Goal: Book appointment/travel/reservation

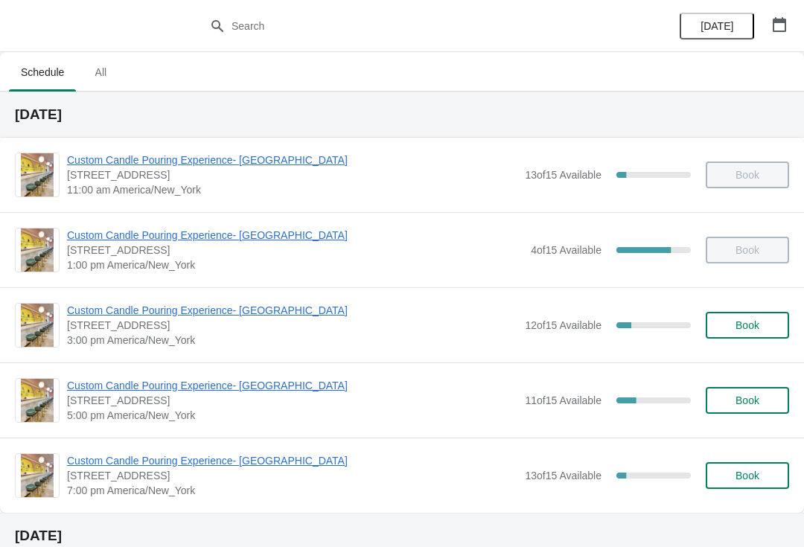
click at [95, 312] on span "Custom Candle Pouring Experience- [GEOGRAPHIC_DATA]" at bounding box center [292, 310] width 450 height 15
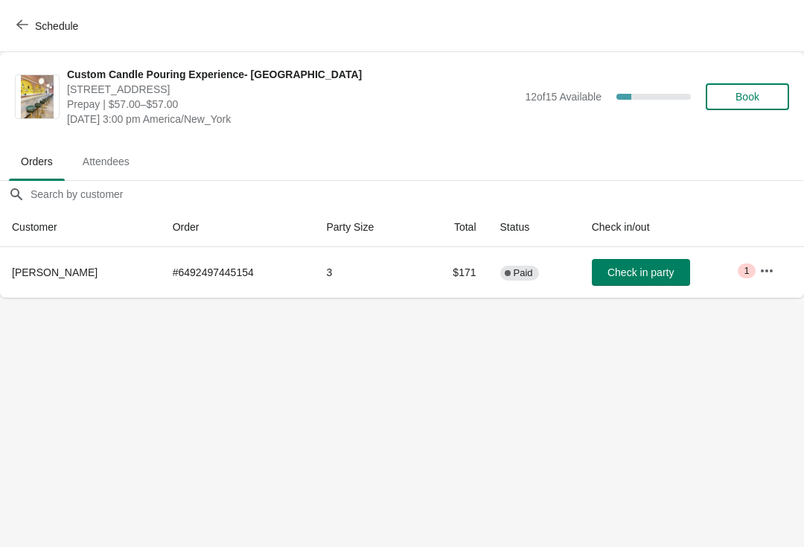
click at [20, 25] on icon "button" at bounding box center [22, 25] width 12 height 10
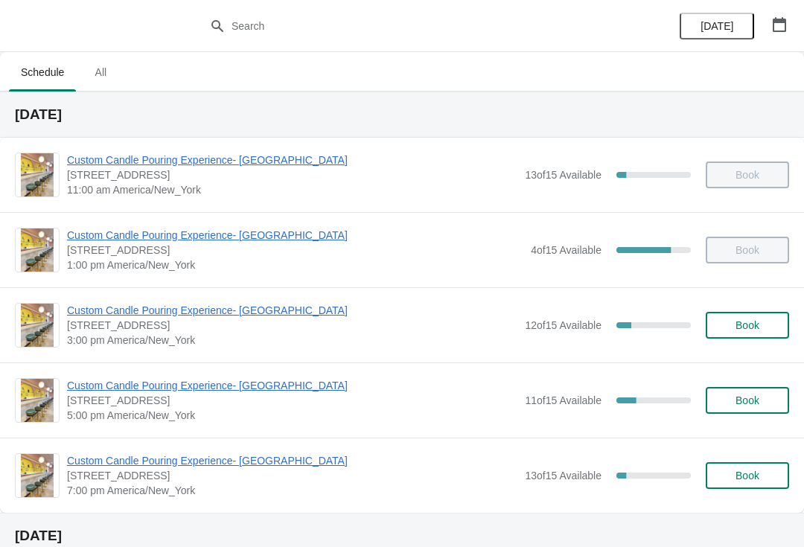
click at [80, 242] on span "Custom Candle Pouring Experience- [GEOGRAPHIC_DATA]" at bounding box center [295, 235] width 456 height 15
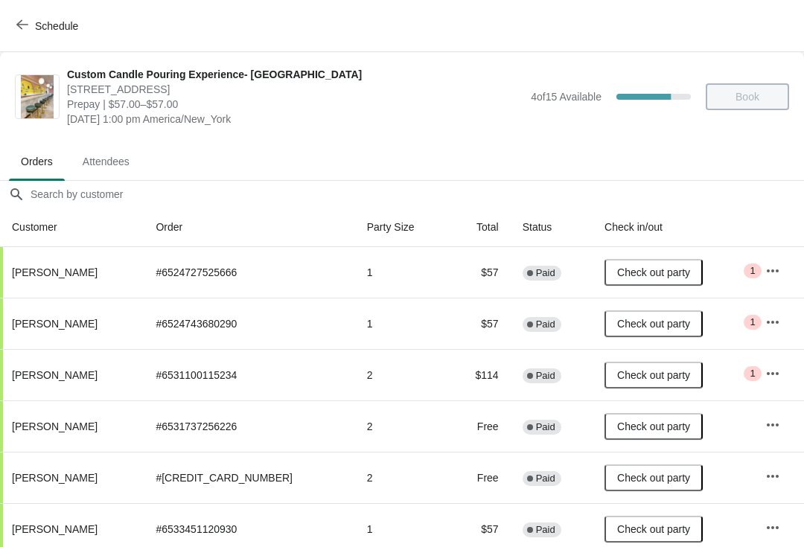
click at [19, 27] on icon "button" at bounding box center [22, 25] width 12 height 12
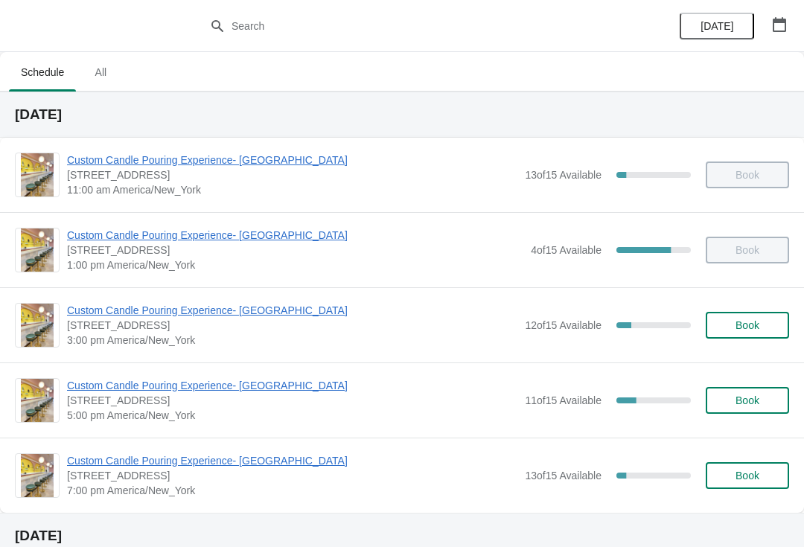
click at [100, 316] on span "Custom Candle Pouring Experience- [GEOGRAPHIC_DATA]" at bounding box center [292, 310] width 450 height 15
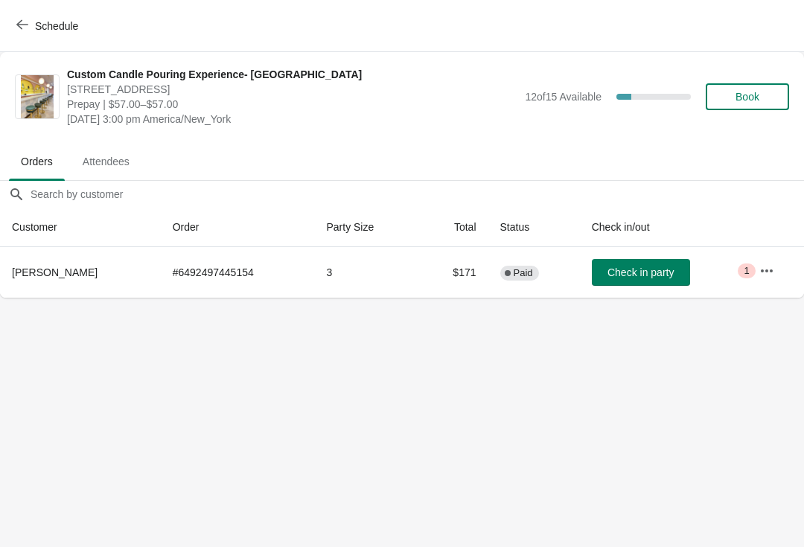
click at [31, 27] on span "Schedule" at bounding box center [48, 26] width 59 height 14
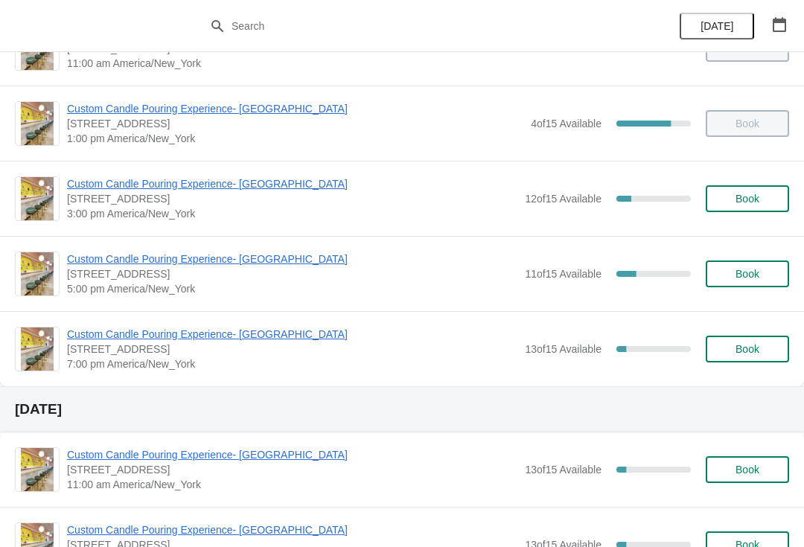
scroll to position [126, 0]
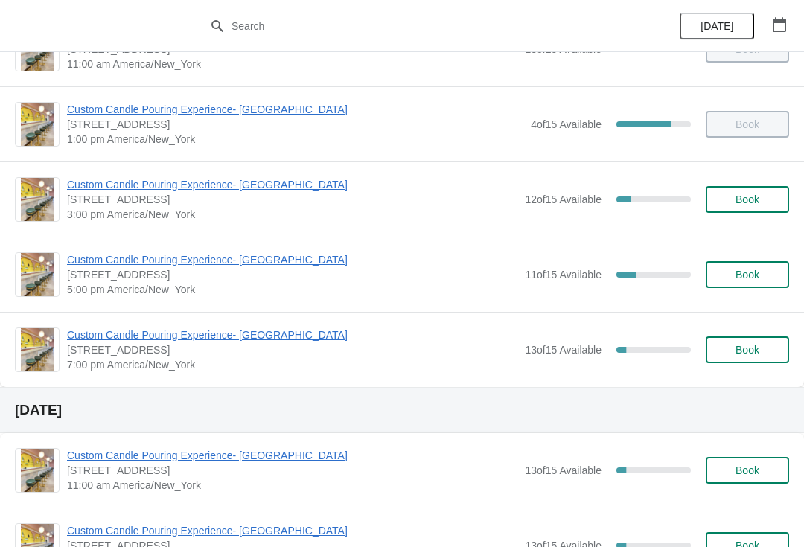
click at [100, 456] on span "Custom Candle Pouring Experience- [GEOGRAPHIC_DATA]" at bounding box center [292, 455] width 450 height 15
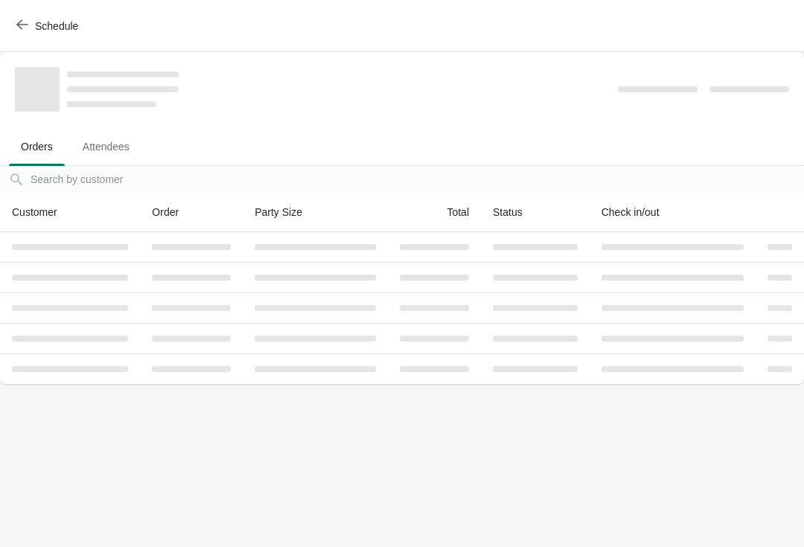
scroll to position [0, 0]
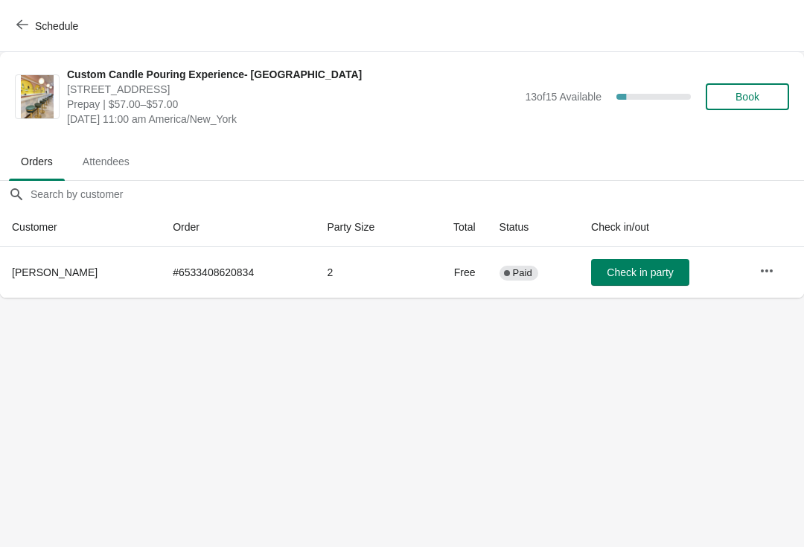
click at [25, 35] on button "Schedule" at bounding box center [48, 26] width 83 height 27
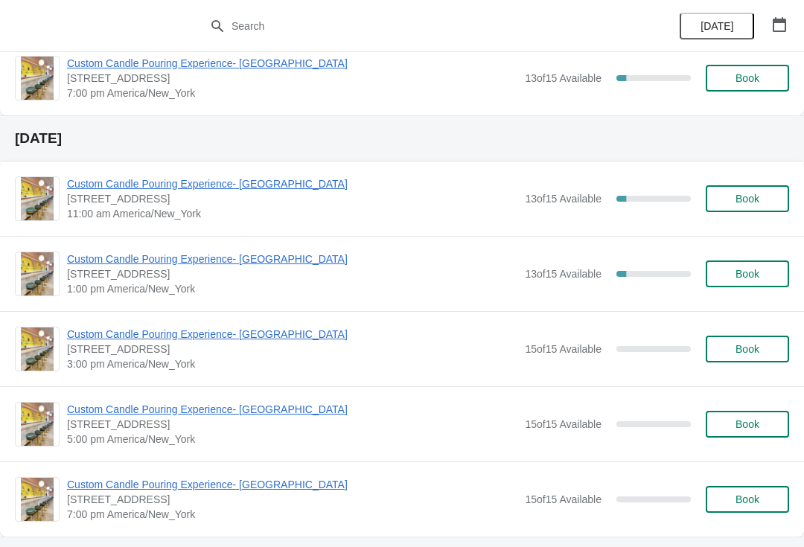
scroll to position [399, 0]
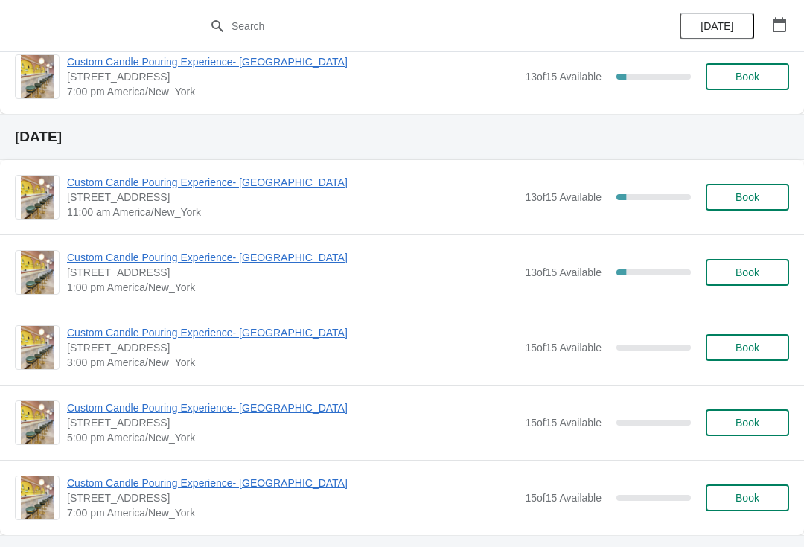
click at [80, 263] on span "Custom Candle Pouring Experience- [GEOGRAPHIC_DATA]" at bounding box center [292, 257] width 450 height 15
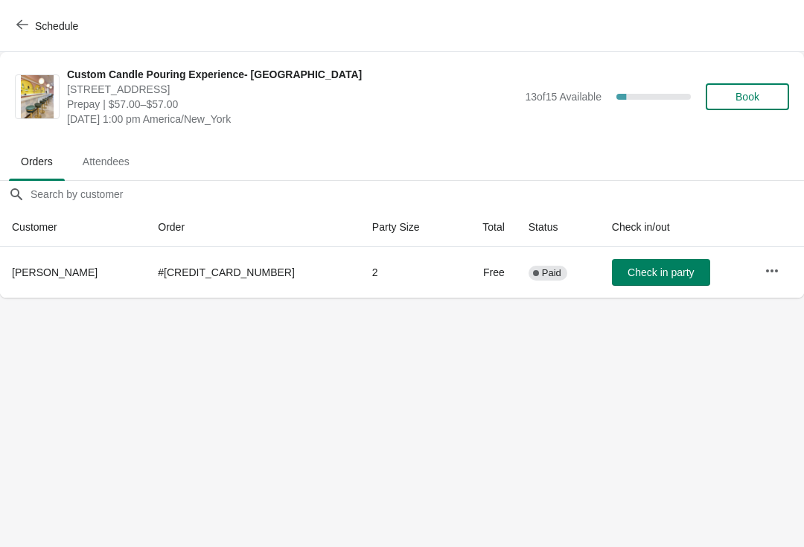
click at [19, 27] on icon "button" at bounding box center [22, 25] width 12 height 12
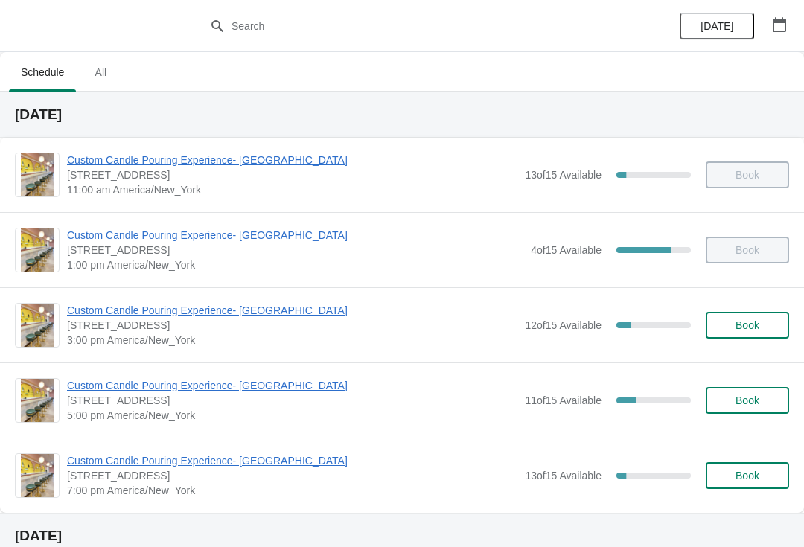
click at [95, 311] on span "Custom Candle Pouring Experience- [GEOGRAPHIC_DATA]" at bounding box center [292, 310] width 450 height 15
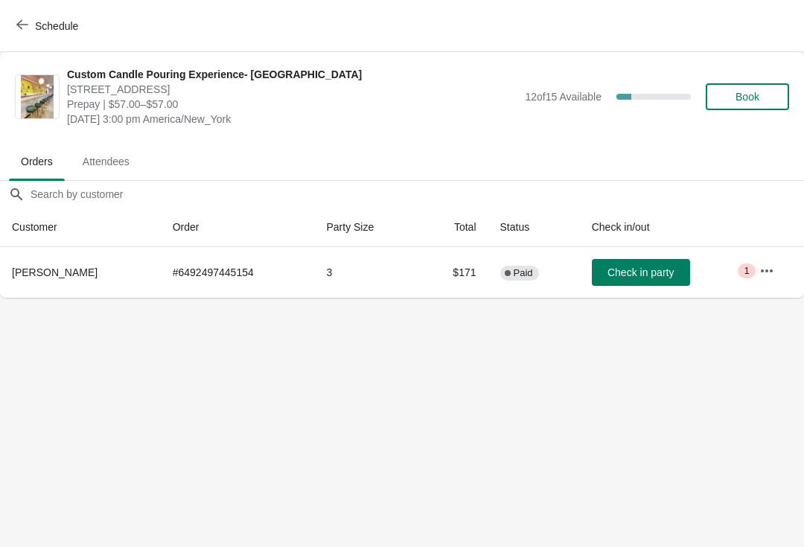
click at [31, 19] on span "Schedule" at bounding box center [48, 26] width 59 height 14
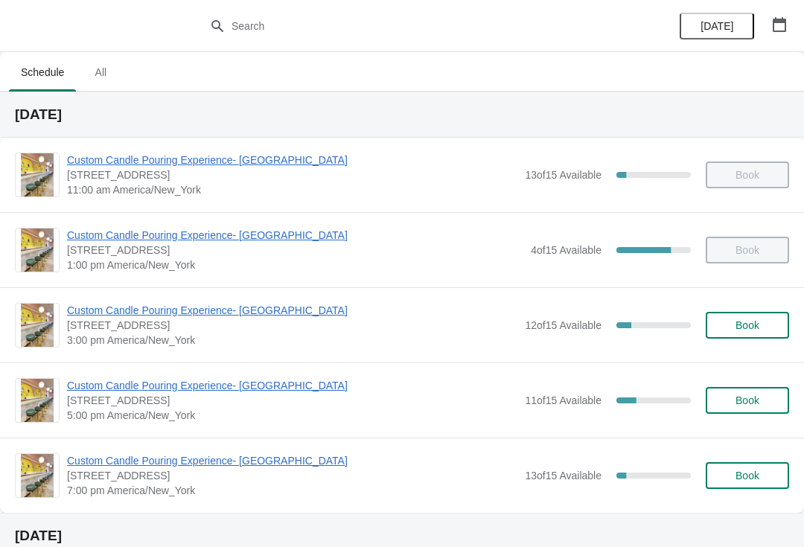
click at [108, 312] on span "Custom Candle Pouring Experience- [GEOGRAPHIC_DATA]" at bounding box center [292, 310] width 450 height 15
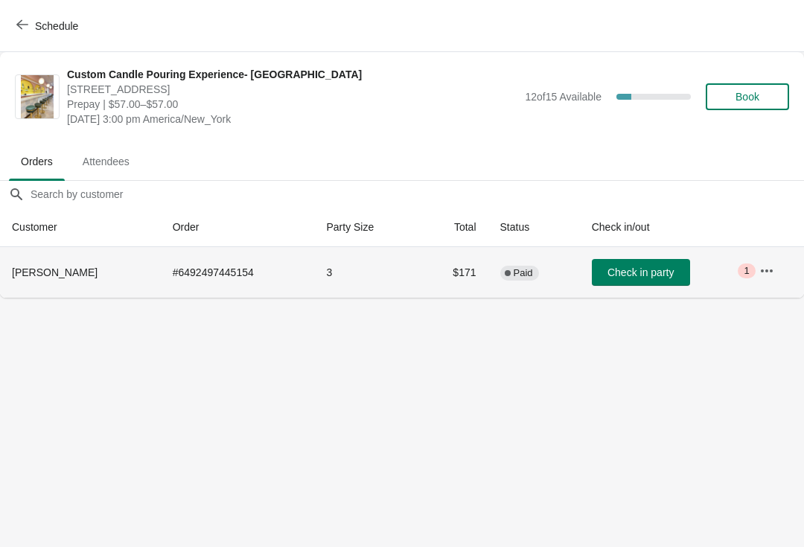
click at [50, 271] on span "[PERSON_NAME]" at bounding box center [55, 272] width 86 height 12
click at [784, 260] on td "Critical 1" at bounding box center [775, 272] width 57 height 51
click at [54, 277] on span "[PERSON_NAME]" at bounding box center [55, 272] width 86 height 12
click at [766, 268] on icon "button" at bounding box center [766, 270] width 15 height 15
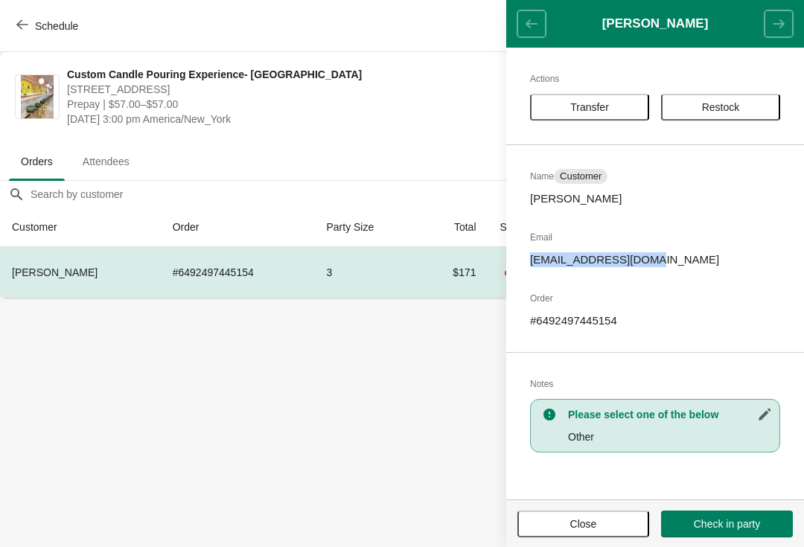
copy p "[EMAIL_ADDRESS][DOMAIN_NAME]"
click at [426, 416] on body "Schedule Custom Candle Pouring Experience- [GEOGRAPHIC_DATA] [STREET_ADDRESS] P…" at bounding box center [402, 273] width 804 height 547
click at [372, 441] on body "Schedule Custom Candle Pouring Experience- [GEOGRAPHIC_DATA] [STREET_ADDRESS] P…" at bounding box center [402, 273] width 804 height 547
click at [554, 259] on p "[EMAIL_ADDRESS][DOMAIN_NAME]" at bounding box center [655, 259] width 250 height 15
click at [554, 260] on p "[EMAIL_ADDRESS][DOMAIN_NAME]" at bounding box center [655, 259] width 250 height 15
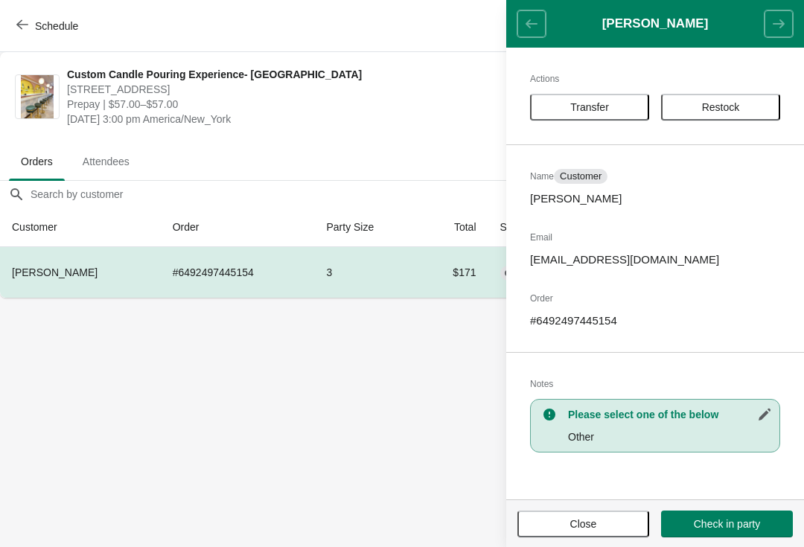
click at [394, 542] on body "Schedule Custom Candle Pouring Experience- [GEOGRAPHIC_DATA] [STREET_ADDRESS] P…" at bounding box center [402, 273] width 804 height 547
click at [358, 453] on body "Schedule Custom Candle Pouring Experience- [GEOGRAPHIC_DATA] [STREET_ADDRESS] P…" at bounding box center [402, 273] width 804 height 547
click at [297, 441] on body "Schedule Custom Candle Pouring Experience- [GEOGRAPHIC_DATA] [STREET_ADDRESS] P…" at bounding box center [402, 273] width 804 height 547
click at [252, 400] on body "Schedule Custom Candle Pouring Experience- [GEOGRAPHIC_DATA] [STREET_ADDRESS] P…" at bounding box center [402, 273] width 804 height 547
